Goal: Task Accomplishment & Management: Complete application form

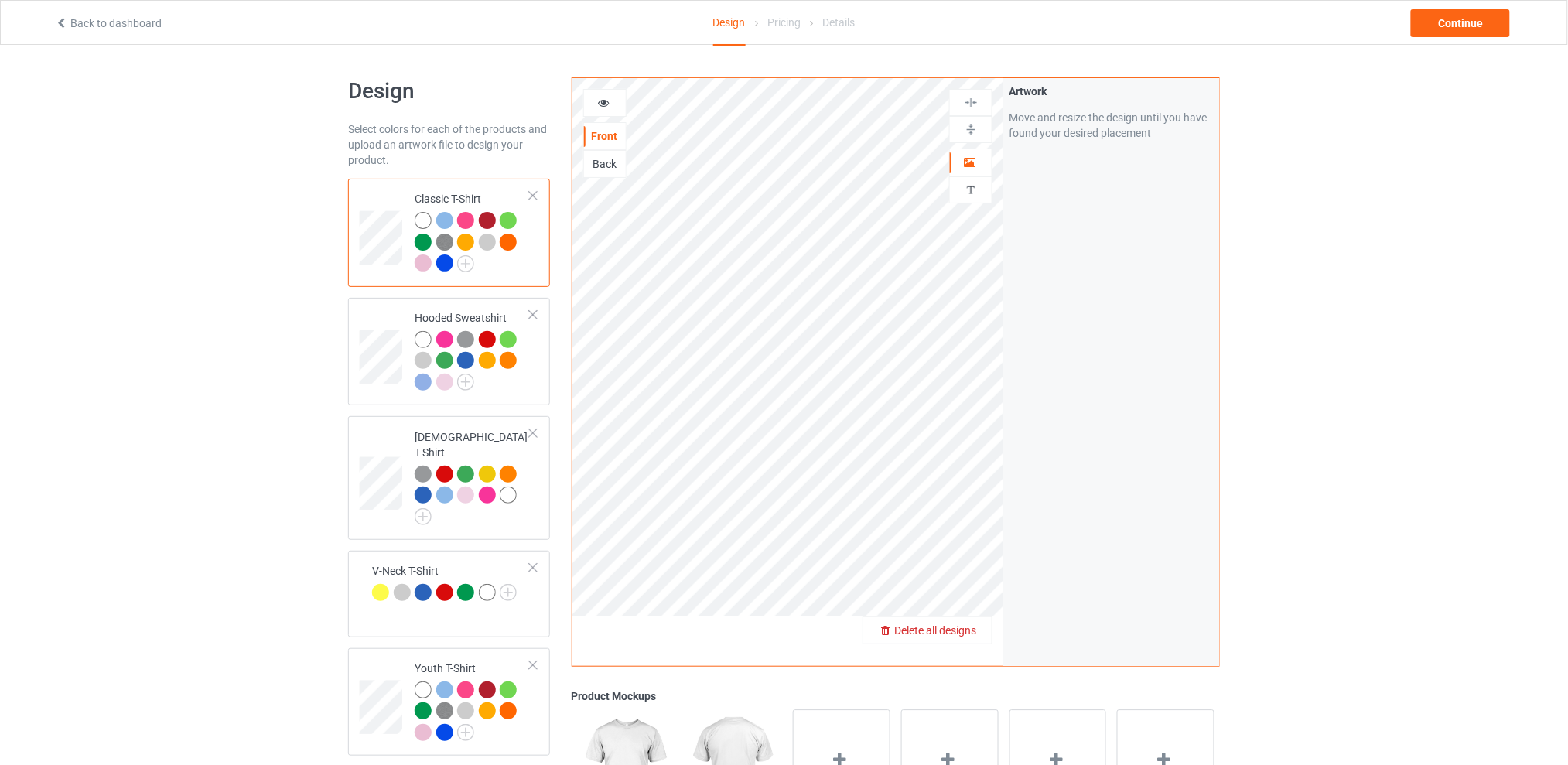
click at [972, 631] on span "Delete all designs" at bounding box center [935, 630] width 82 height 13
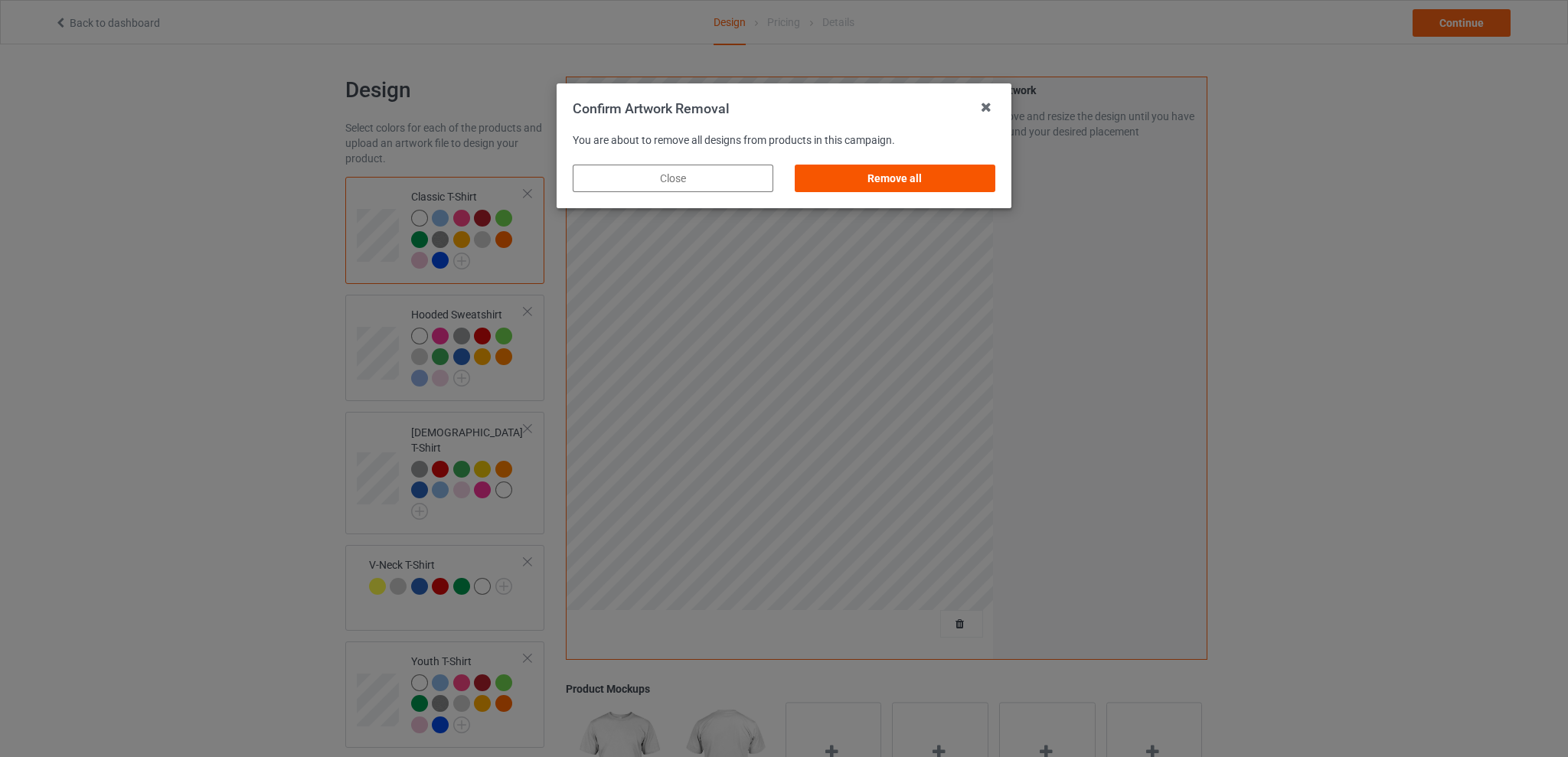
click at [893, 171] on div "Remove all" at bounding box center [895, 178] width 200 height 28
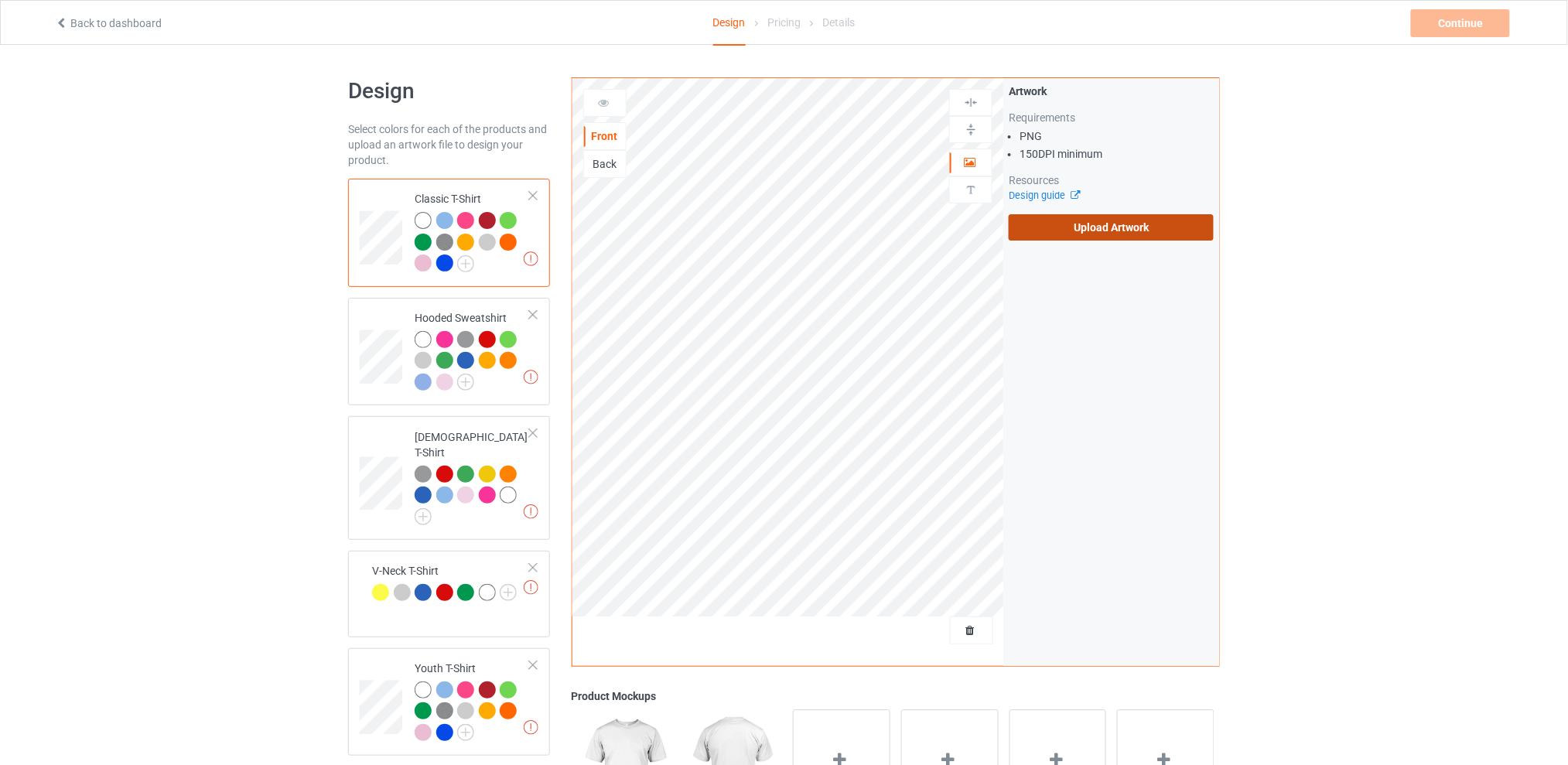
click at [1066, 222] on label "Upload Artwork" at bounding box center [1111, 227] width 205 height 26
click at [0, 0] on input "Upload Artwork" at bounding box center [0, 0] width 0 height 0
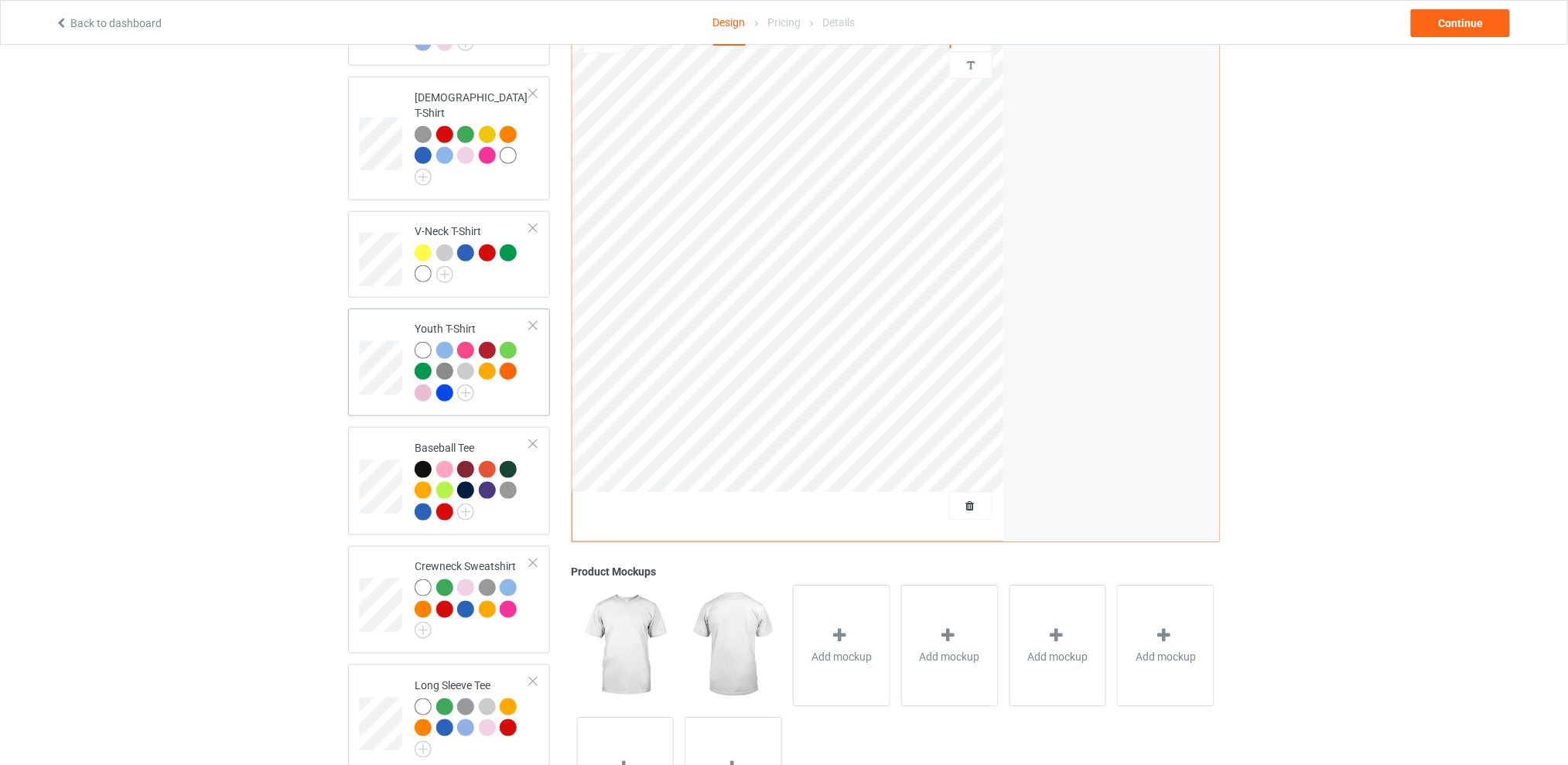
scroll to position [30, 0]
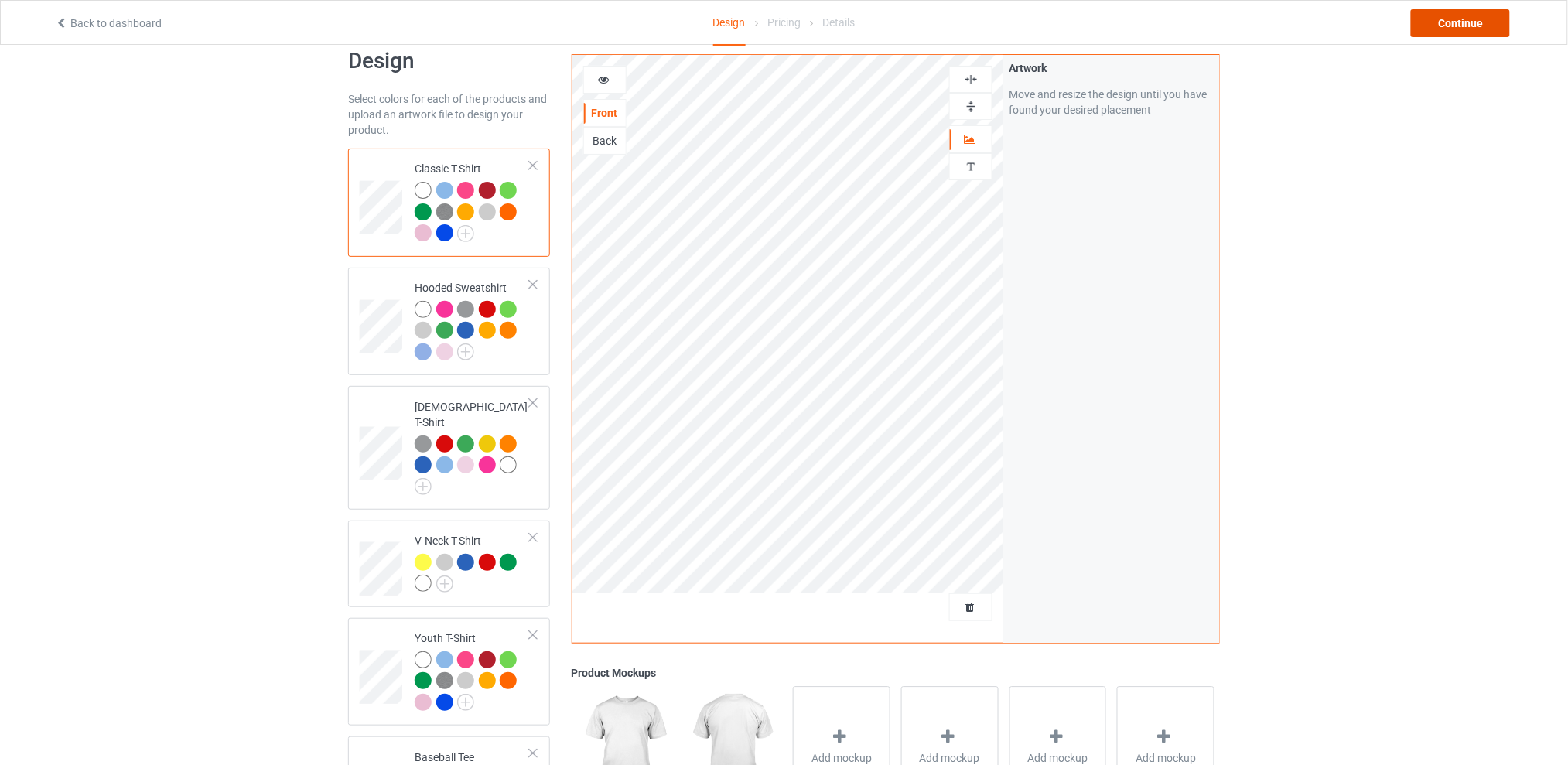
click at [1475, 16] on div "Continue" at bounding box center [1460, 23] width 99 height 28
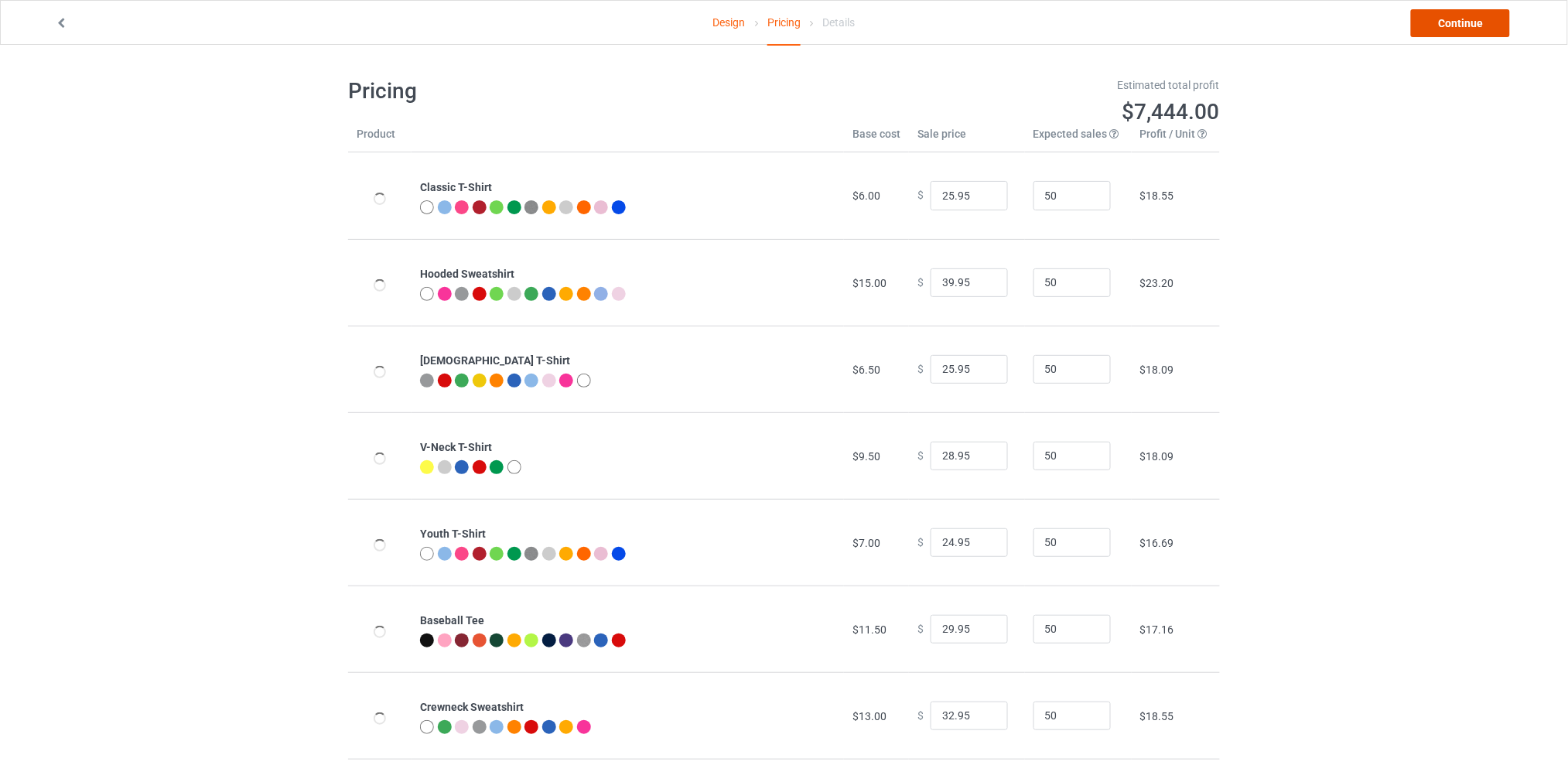
click at [1445, 31] on link "Continue" at bounding box center [1460, 23] width 99 height 28
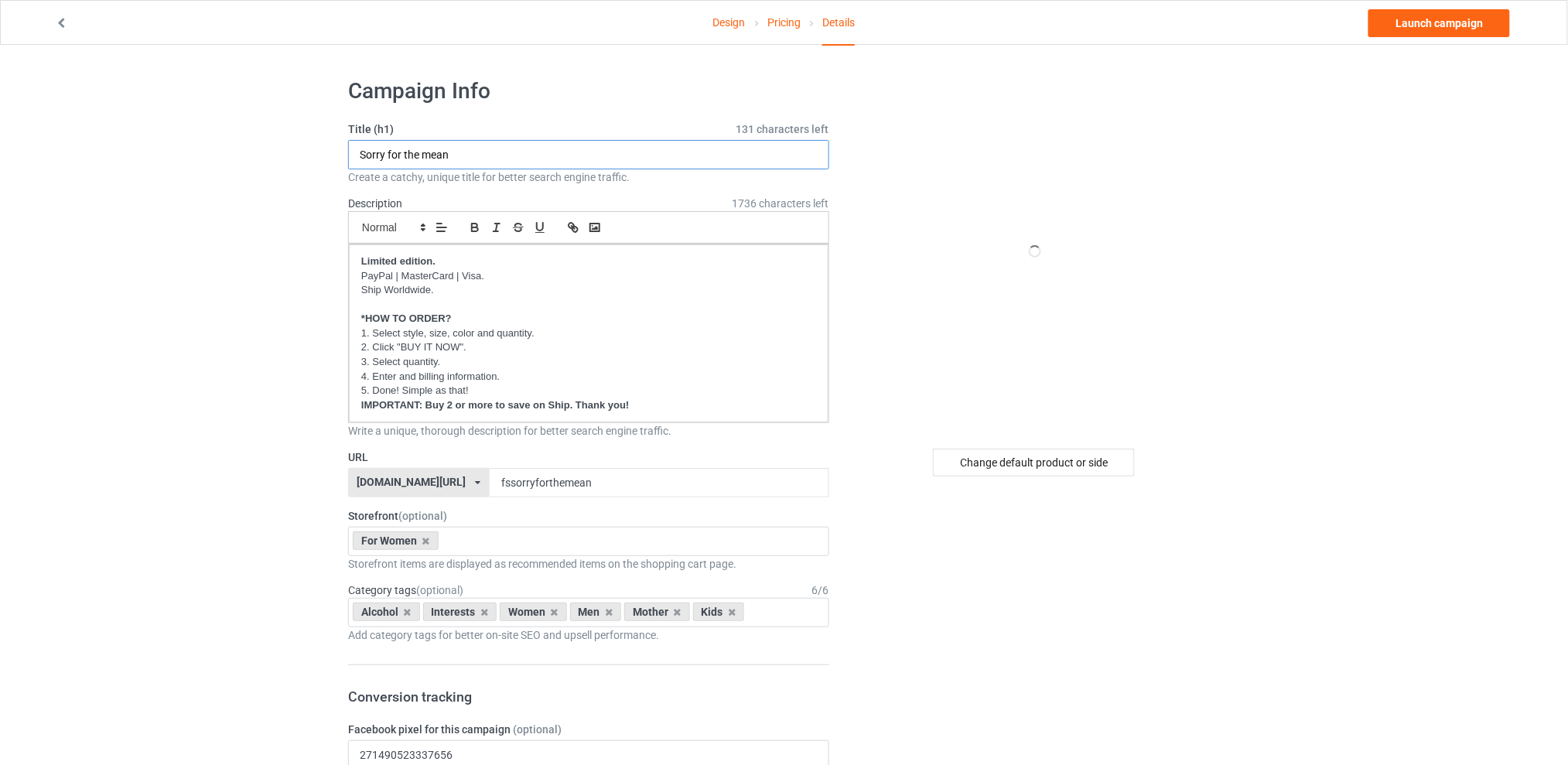
drag, startPoint x: 484, startPoint y: 154, endPoint x: 288, endPoint y: 154, distance: 196.0
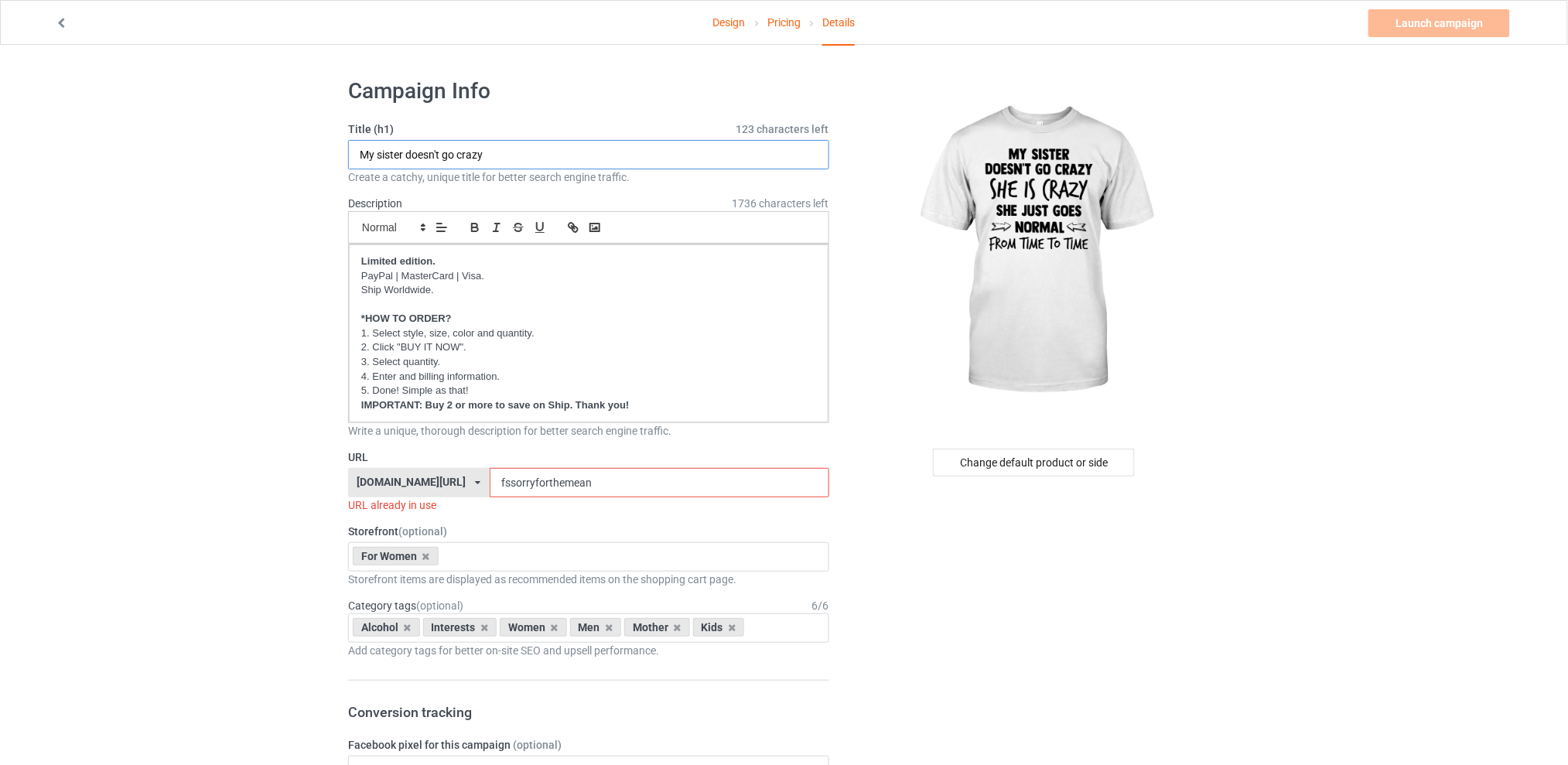
type input "My sister doesn't go crazy"
drag, startPoint x: 615, startPoint y: 484, endPoint x: 498, endPoint y: 484, distance: 117.0
click at [498, 484] on input "fssorryforthemean" at bounding box center [659, 483] width 339 height 29
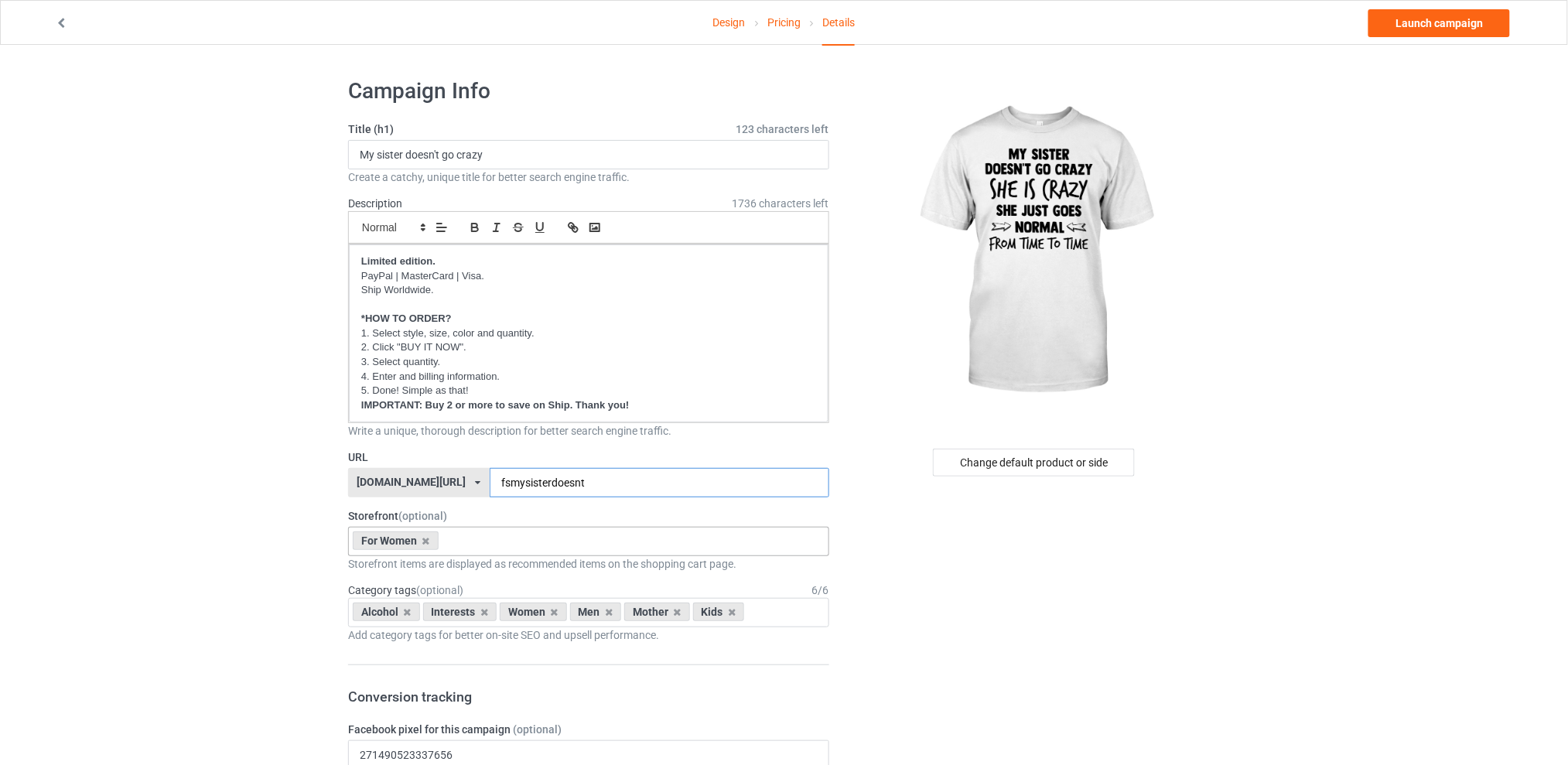
type input "fsmysisterdoesnt"
click at [458, 549] on div "For Women Best Sellers Best Friend Sister - Aunt [DATE] For Christmas Sistaaaaa…" at bounding box center [589, 541] width 481 height 29
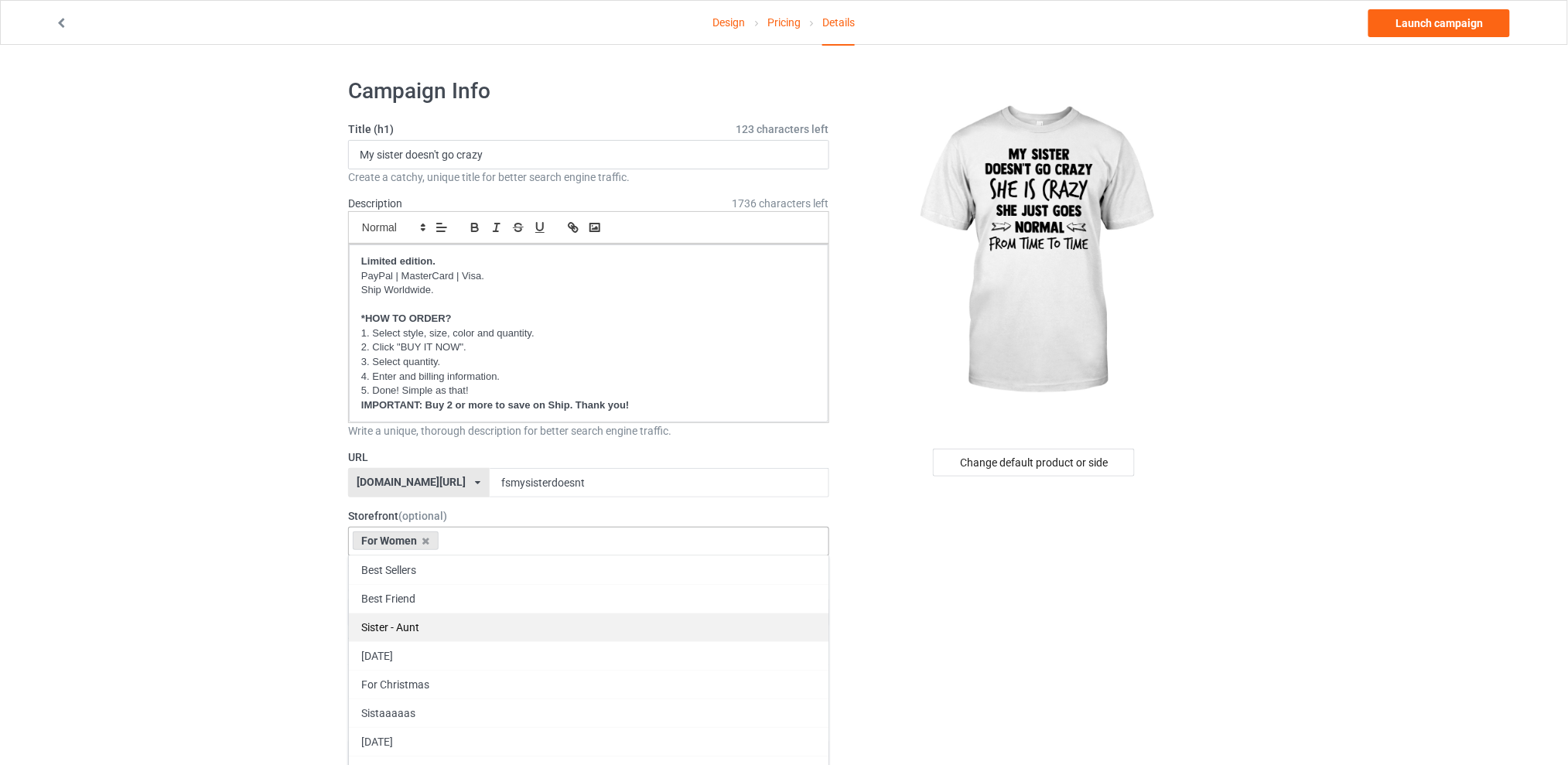
click at [382, 623] on div "Sister - Aunt" at bounding box center [588, 626] width 480 height 28
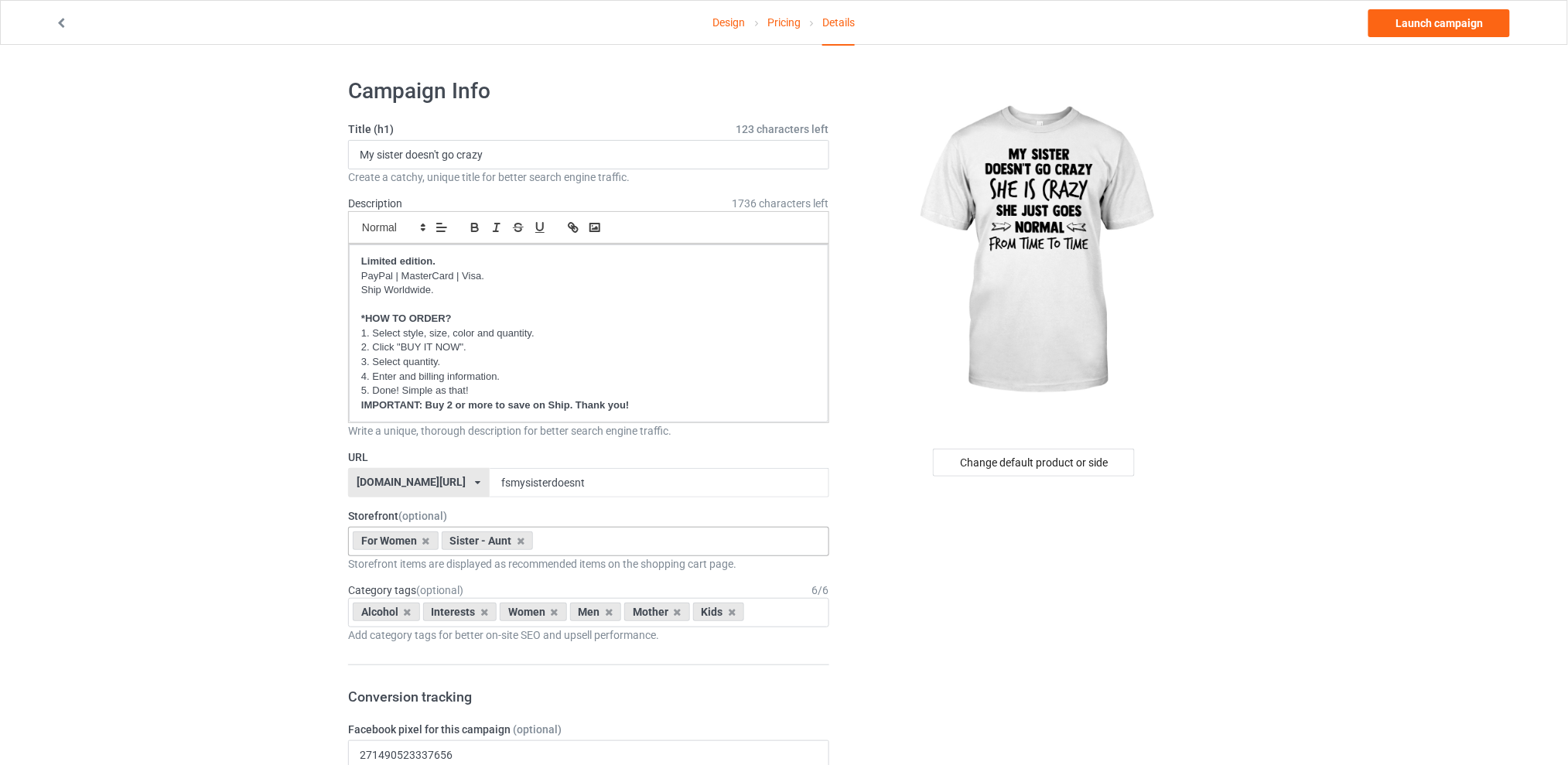
click at [404, 612] on icon at bounding box center [408, 612] width 8 height 10
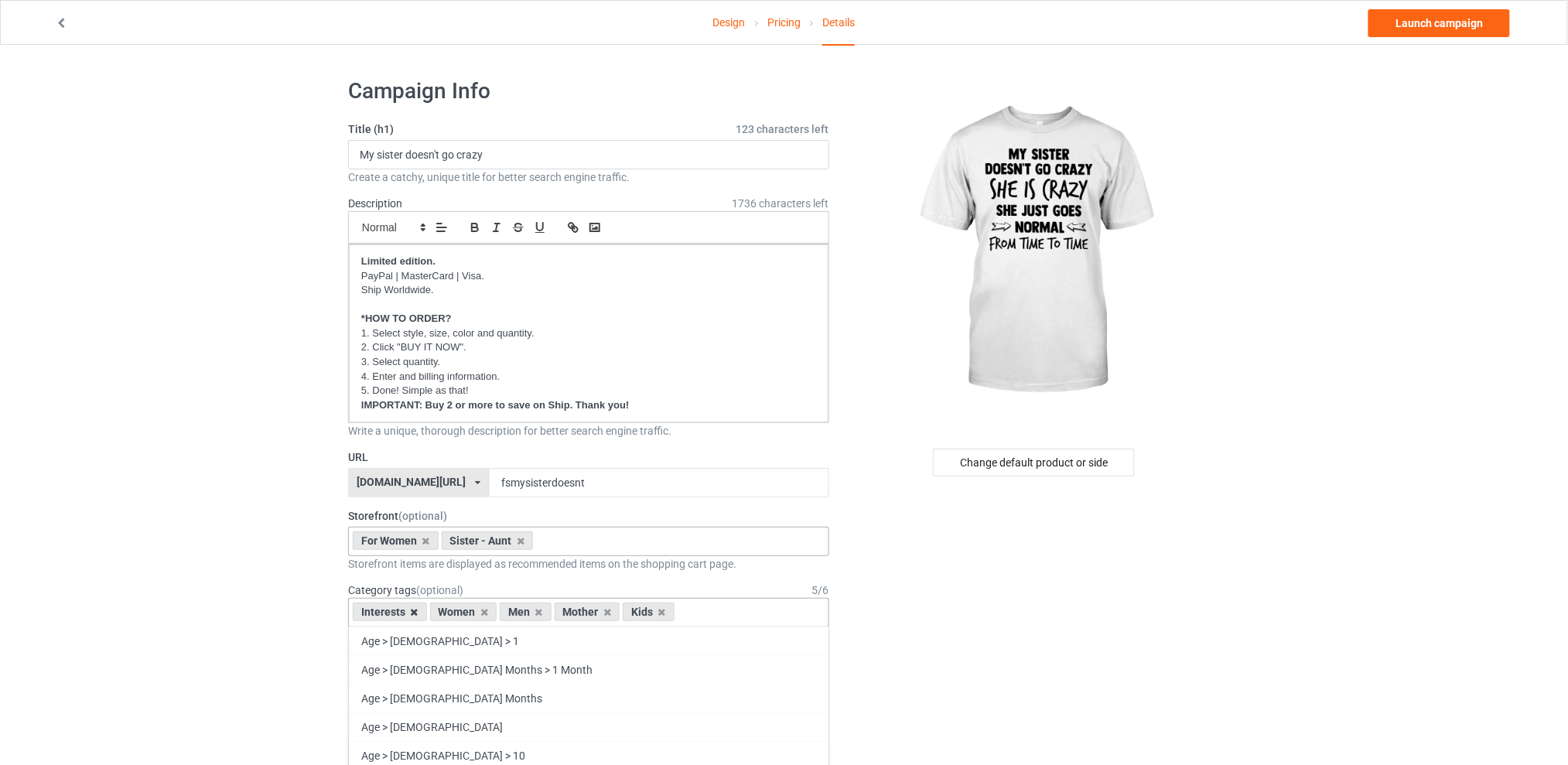
click at [414, 612] on icon at bounding box center [415, 612] width 8 height 10
click at [460, 612] on icon at bounding box center [461, 612] width 8 height 10
click at [468, 612] on div "Mother" at bounding box center [456, 611] width 66 height 18
click at [473, 611] on icon at bounding box center [476, 612] width 8 height 10
click at [464, 611] on icon at bounding box center [461, 612] width 8 height 10
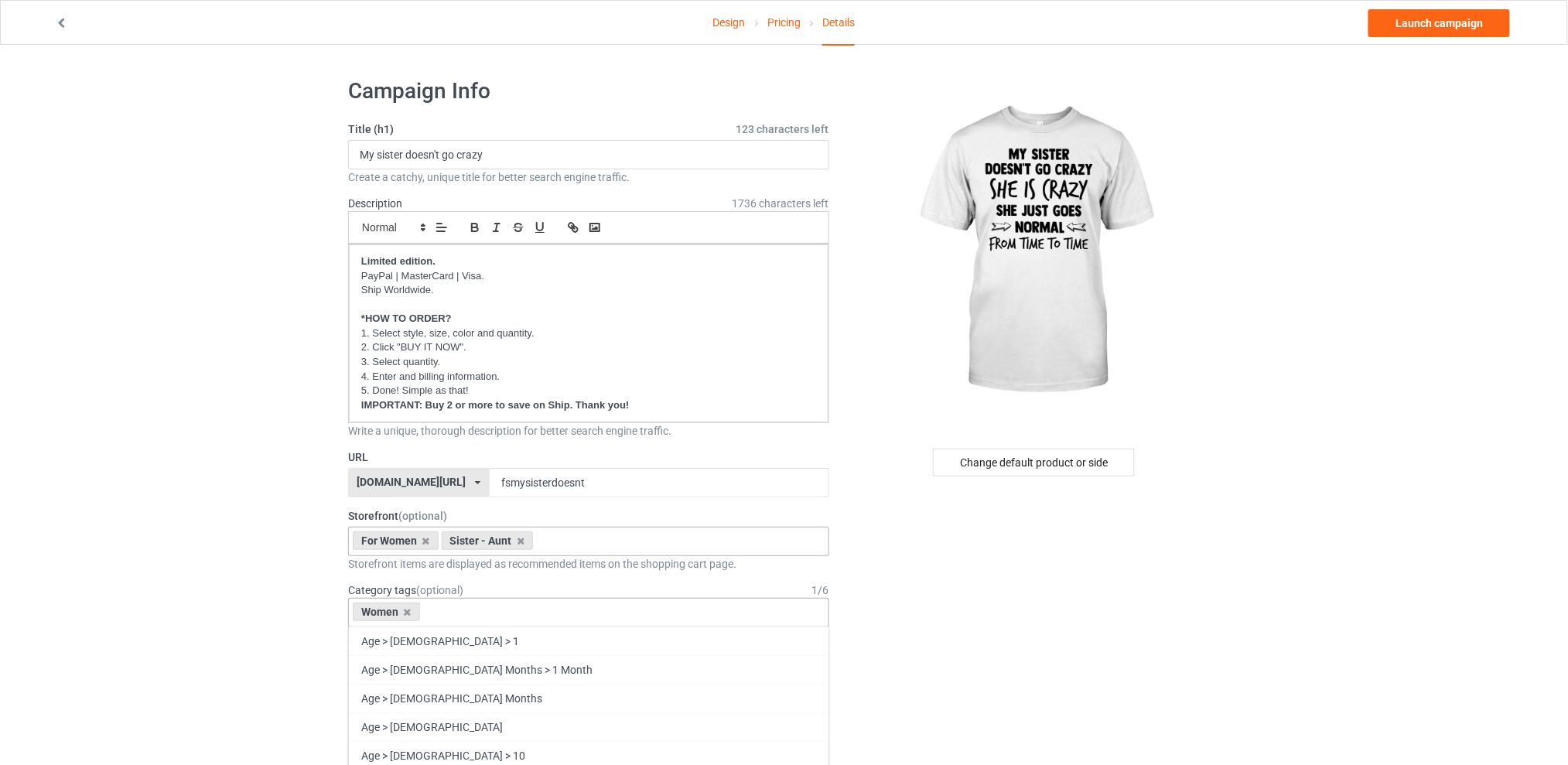
click at [495, 611] on div "Women Age > [DEMOGRAPHIC_DATA] > 1 Age > [DEMOGRAPHIC_DATA] Months > 1 Month Ag…" at bounding box center [589, 612] width 481 height 29
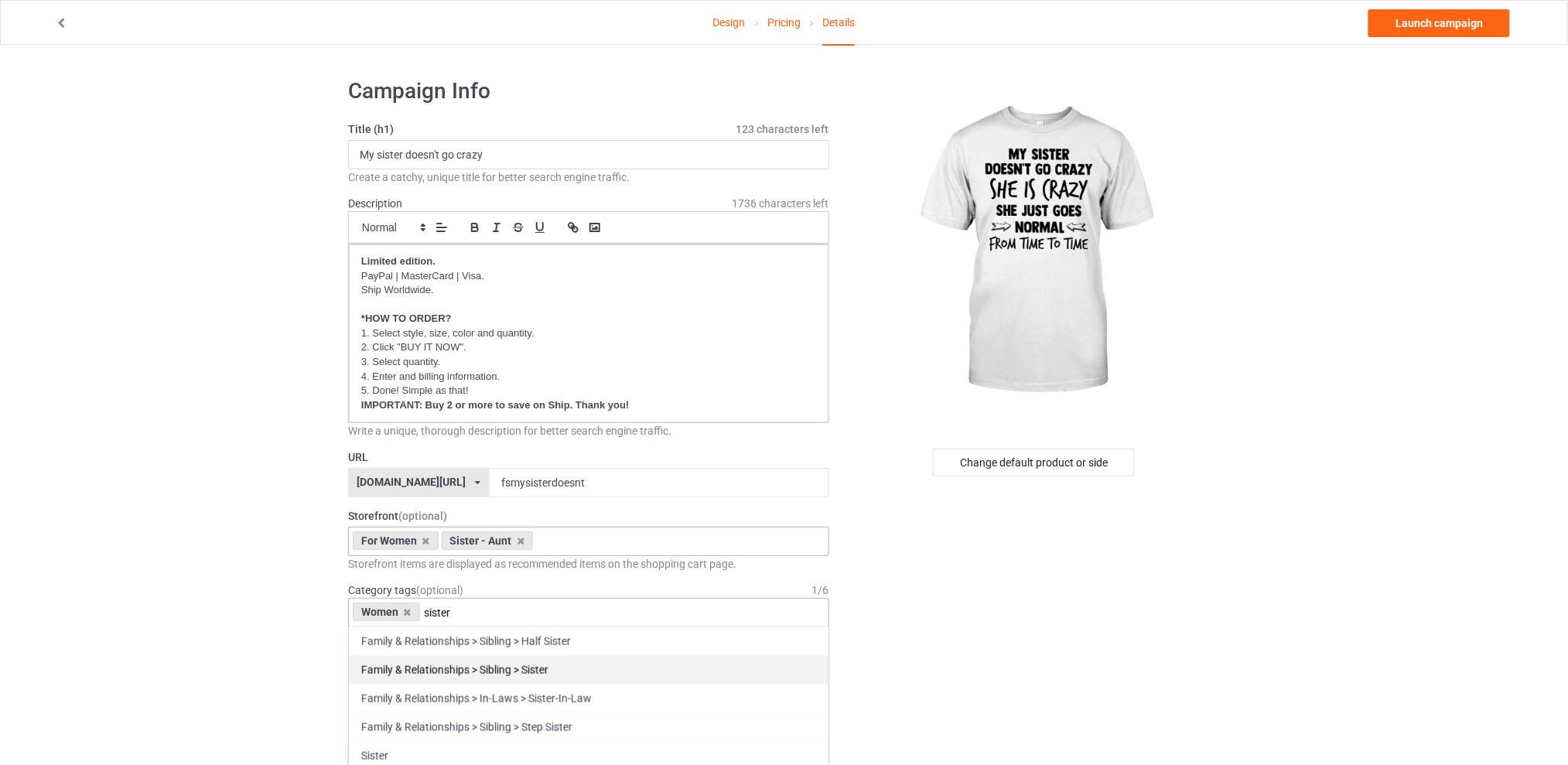
type input "sister"
click at [461, 670] on div "Family & Relationships > Sibling > Sister" at bounding box center [588, 669] width 480 height 28
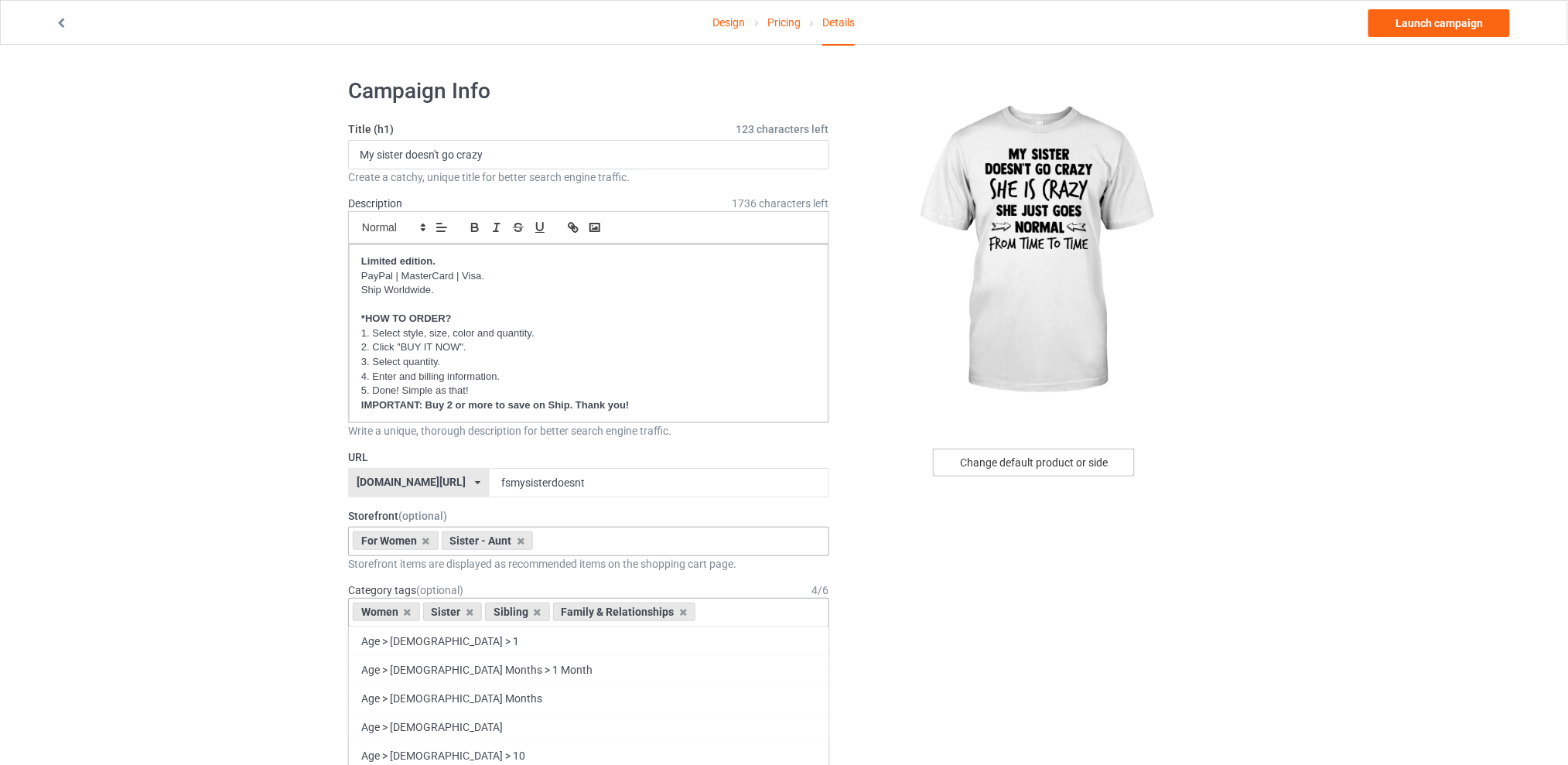
click at [1022, 465] on div "Change default product or side" at bounding box center [1033, 462] width 201 height 28
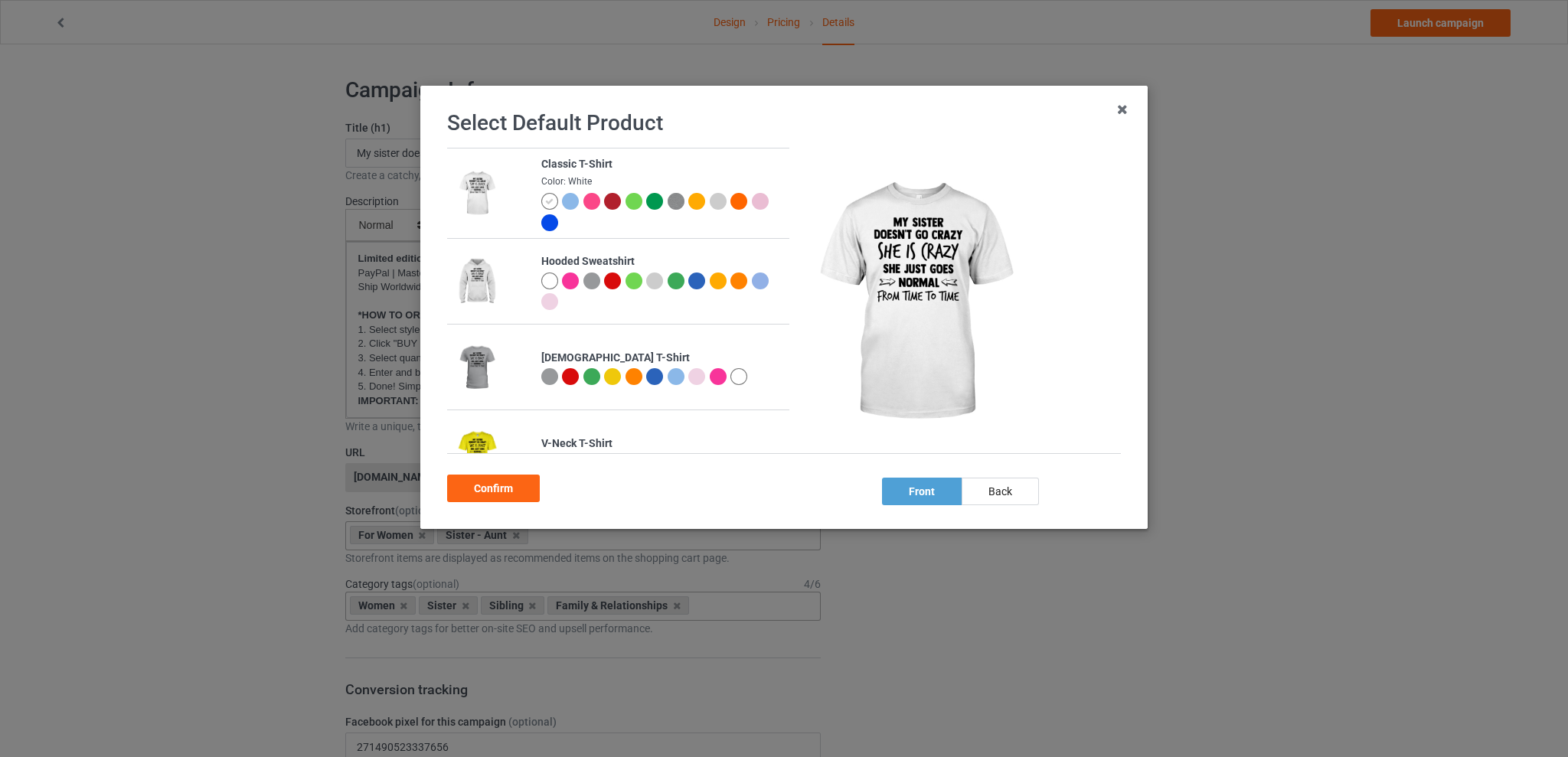
click at [546, 371] on div at bounding box center [549, 376] width 16 height 16
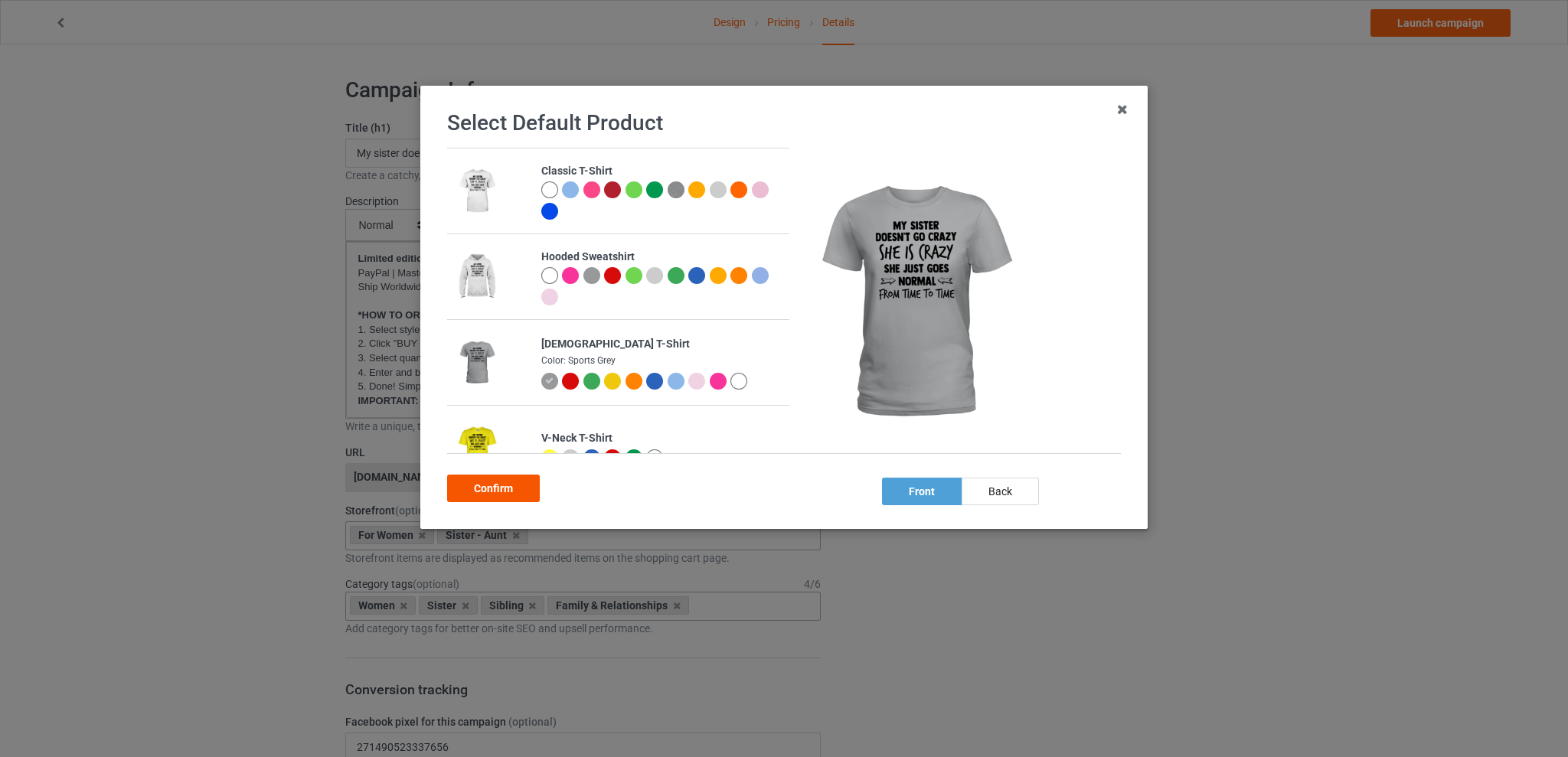
click at [502, 487] on div "Confirm" at bounding box center [493, 488] width 93 height 28
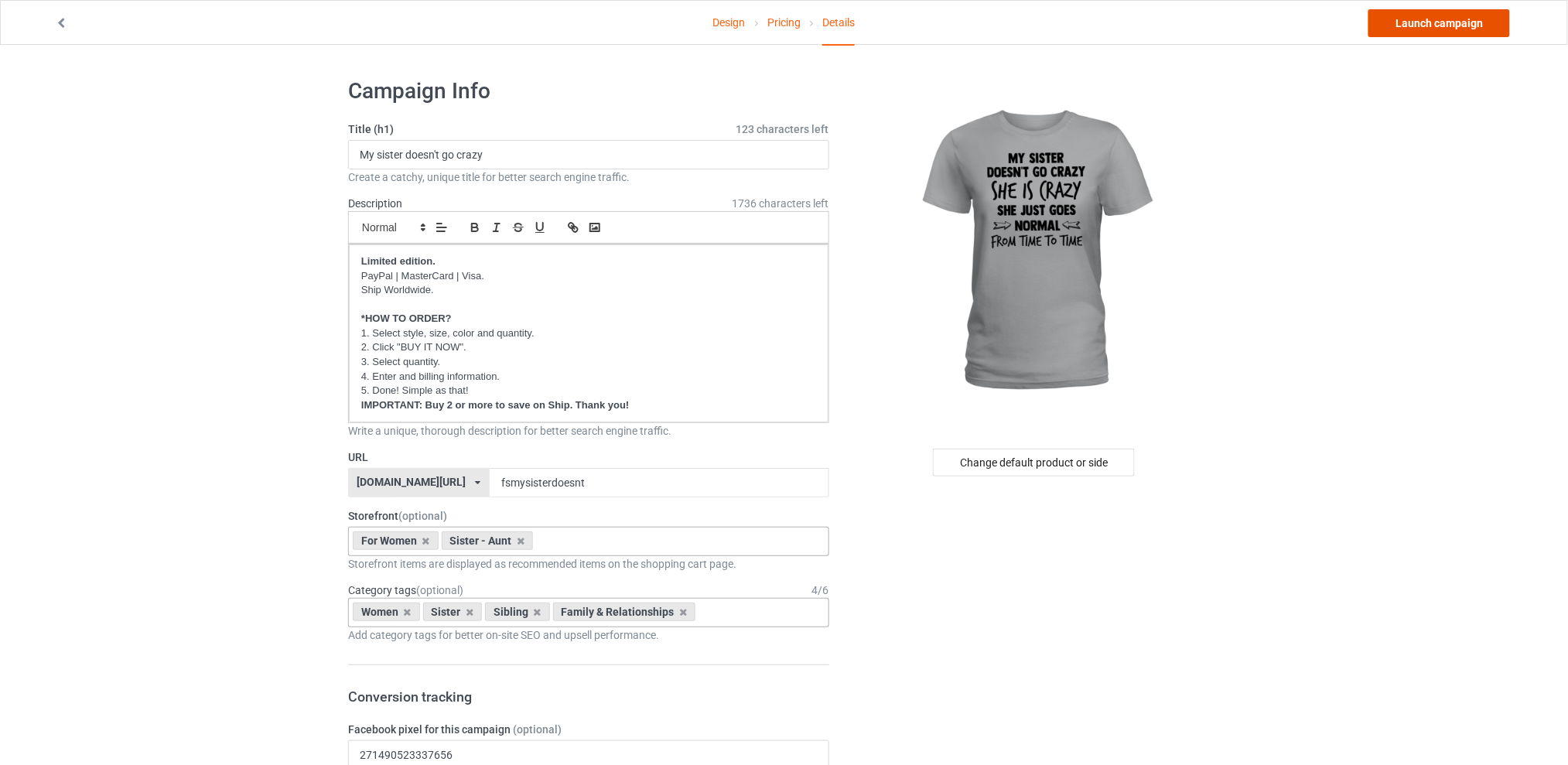
click at [1403, 10] on link "Launch campaign" at bounding box center [1439, 23] width 141 height 28
